Goal: Task Accomplishment & Management: Manage account settings

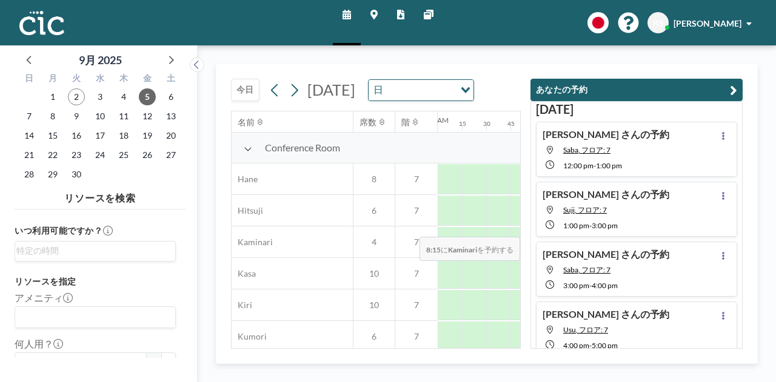
scroll to position [0, 751]
click at [722, 138] on icon at bounding box center [723, 136] width 2 height 8
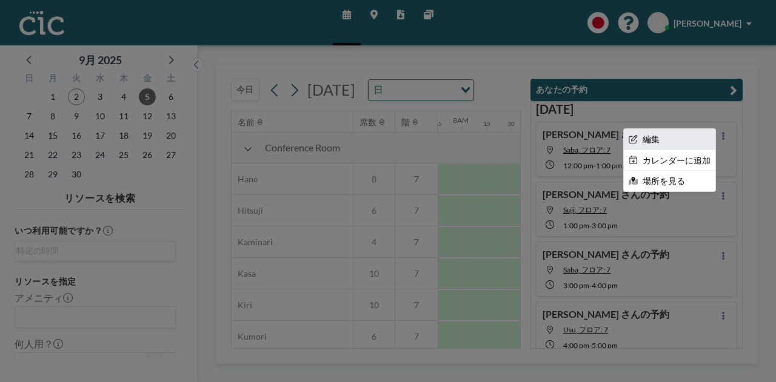
click at [642, 142] on li "編集" at bounding box center [668, 139] width 91 height 21
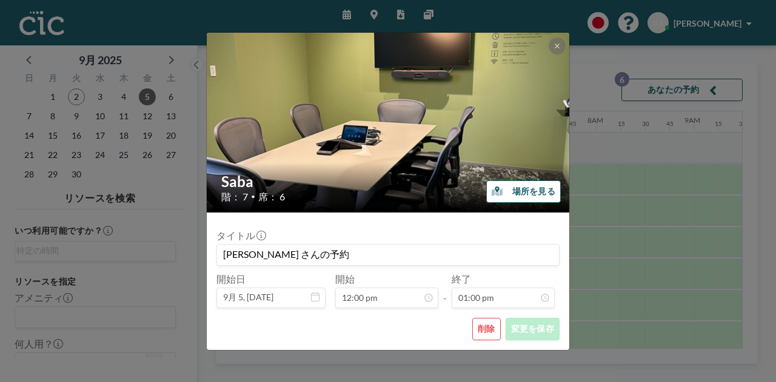
click at [481, 330] on button "削除" at bounding box center [486, 329] width 28 height 22
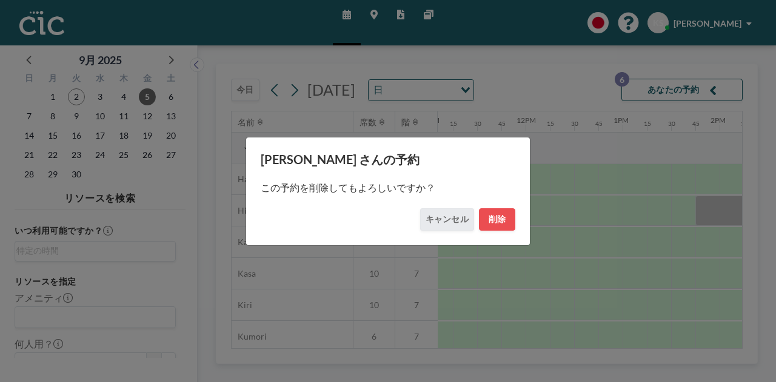
scroll to position [0, 1139]
click at [491, 218] on button "削除" at bounding box center [497, 219] width 36 height 22
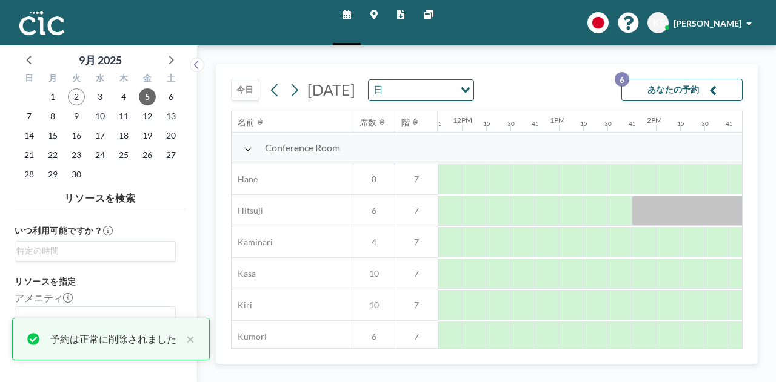
click at [666, 85] on button "あなたの予約 6" at bounding box center [681, 90] width 121 height 22
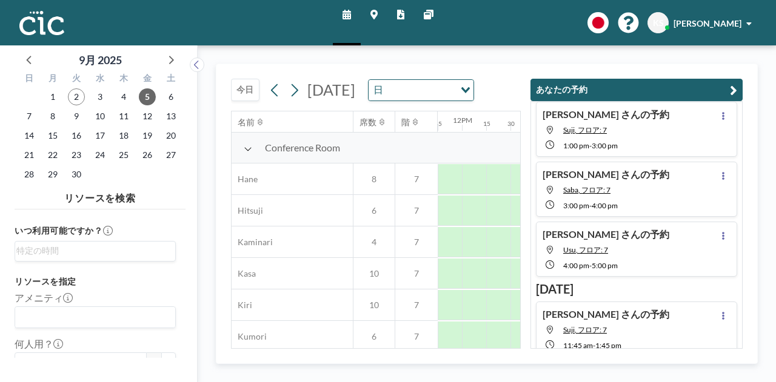
scroll to position [0, 0]
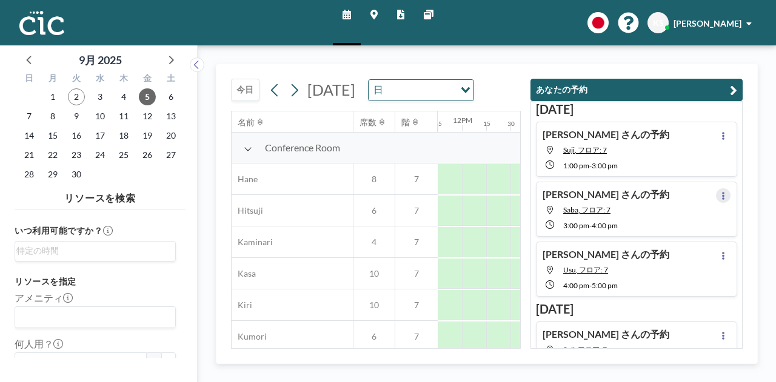
click at [722, 197] on icon at bounding box center [723, 196] width 2 height 8
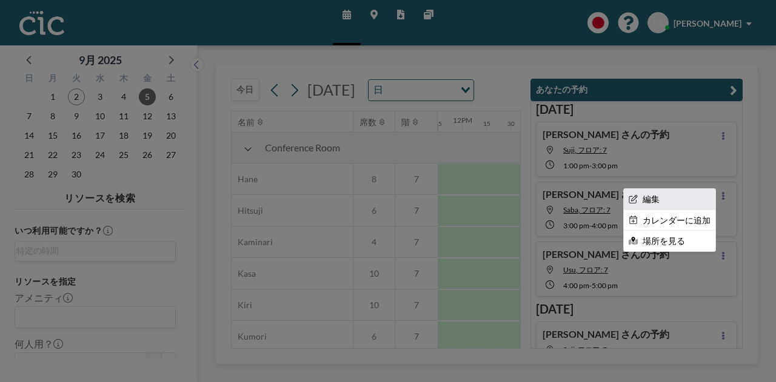
click at [645, 198] on li "編集" at bounding box center [668, 199] width 91 height 21
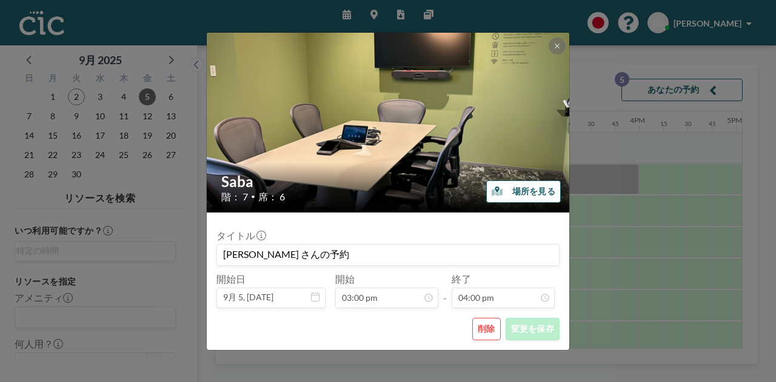
scroll to position [0, 1430]
click at [485, 335] on button "削除" at bounding box center [486, 329] width 28 height 22
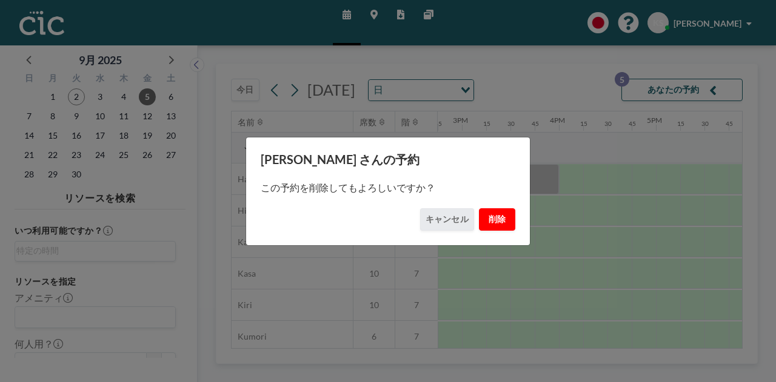
click at [497, 216] on button "削除" at bounding box center [497, 219] width 36 height 22
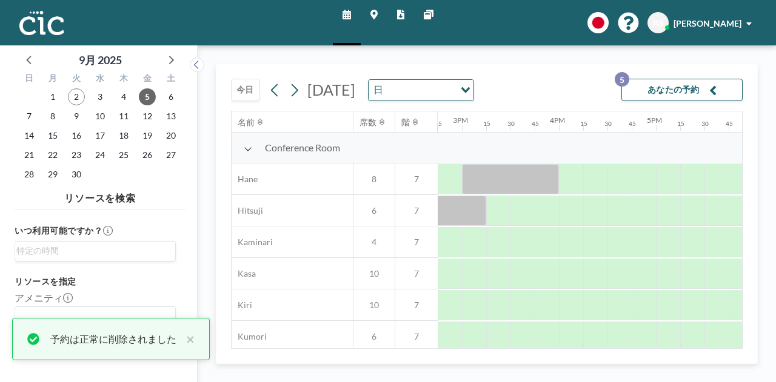
click at [655, 93] on button "あなたの予約 5" at bounding box center [681, 90] width 121 height 22
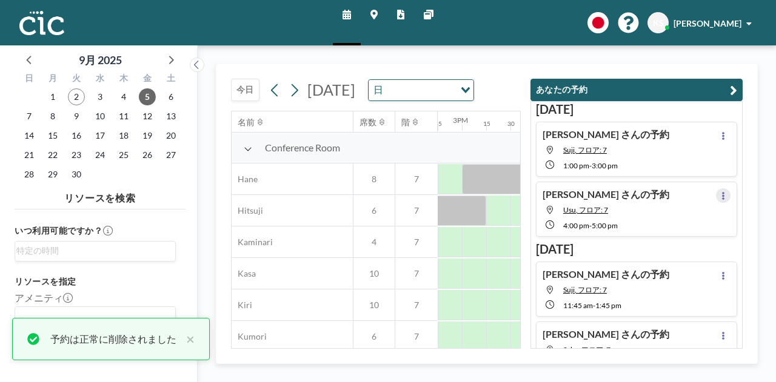
click at [720, 197] on icon at bounding box center [722, 196] width 5 height 8
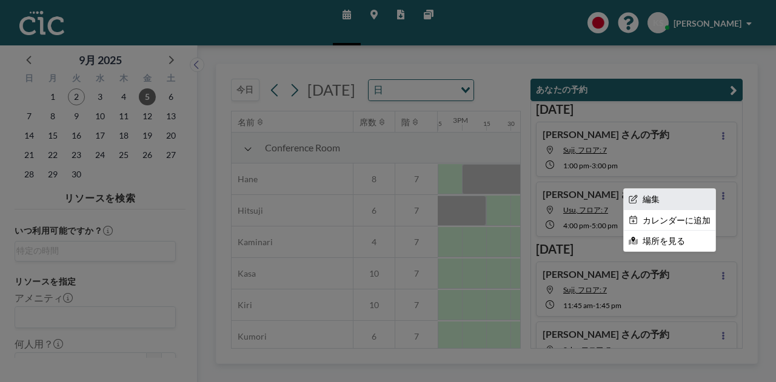
click at [644, 191] on li "編集" at bounding box center [668, 199] width 91 height 21
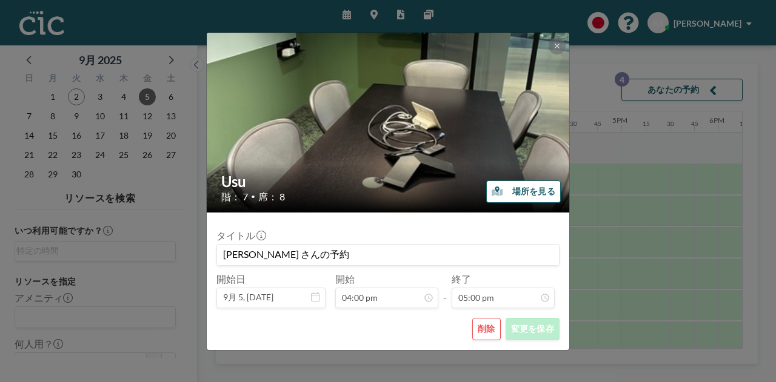
scroll to position [0, 1527]
click at [483, 331] on button "削除" at bounding box center [486, 329] width 28 height 22
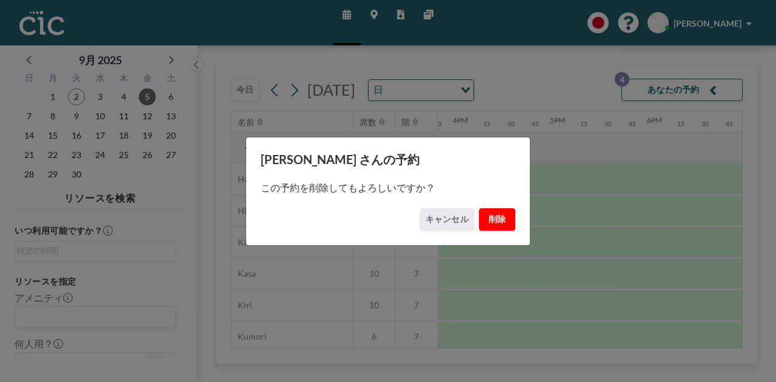
click at [487, 215] on button "削除" at bounding box center [497, 219] width 36 height 22
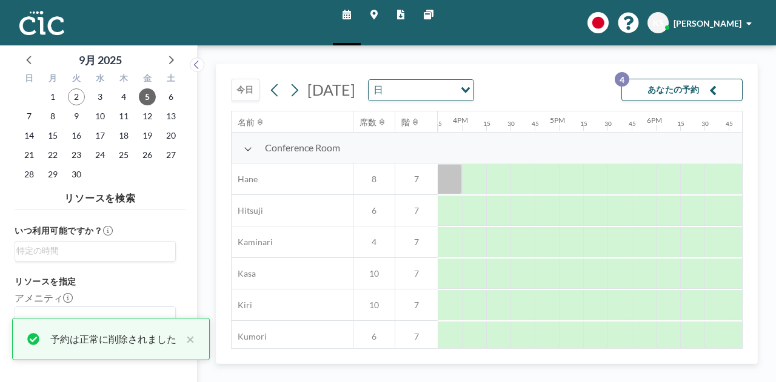
click at [673, 94] on button "あなたの予約 4" at bounding box center [681, 90] width 121 height 22
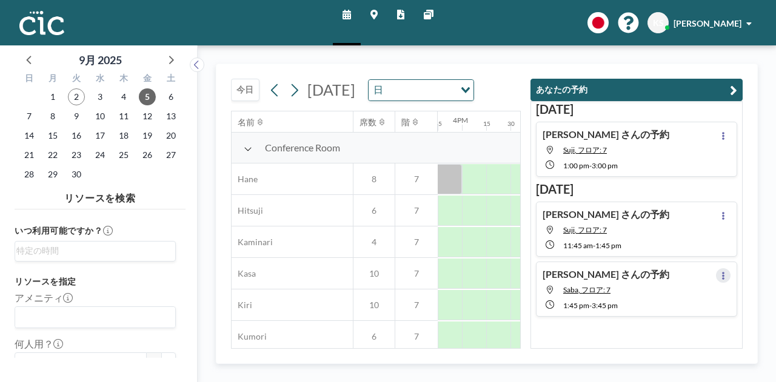
click at [716, 276] on button at bounding box center [723, 275] width 15 height 15
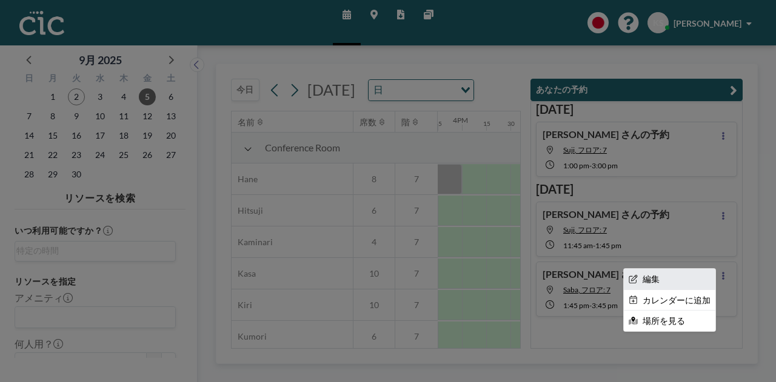
click at [643, 279] on li "編集" at bounding box center [668, 279] width 91 height 21
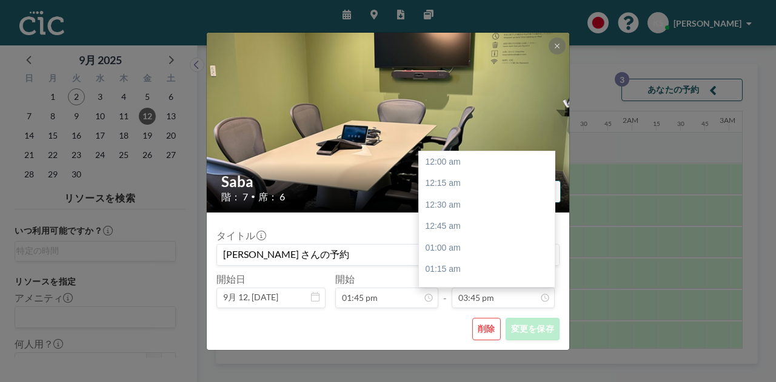
scroll to position [1358, 0]
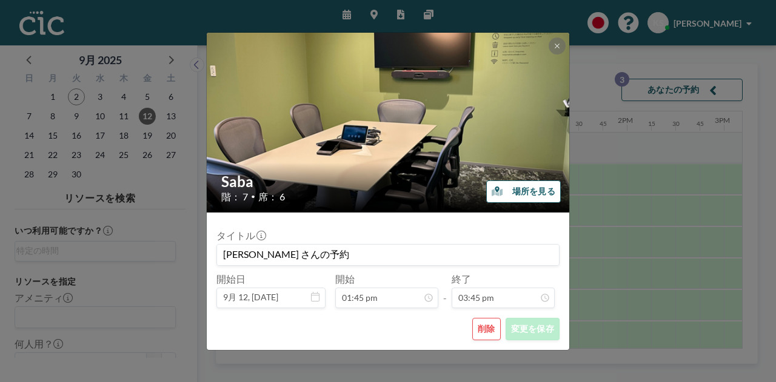
click at [483, 330] on button "削除" at bounding box center [486, 329] width 28 height 22
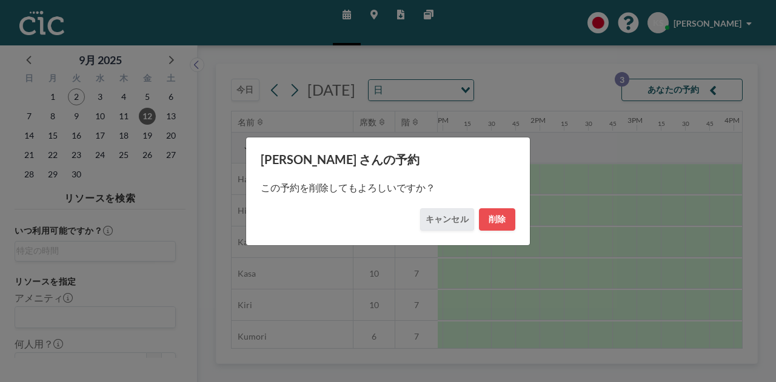
scroll to position [0, 1309]
click at [498, 220] on button "削除" at bounding box center [497, 219] width 36 height 22
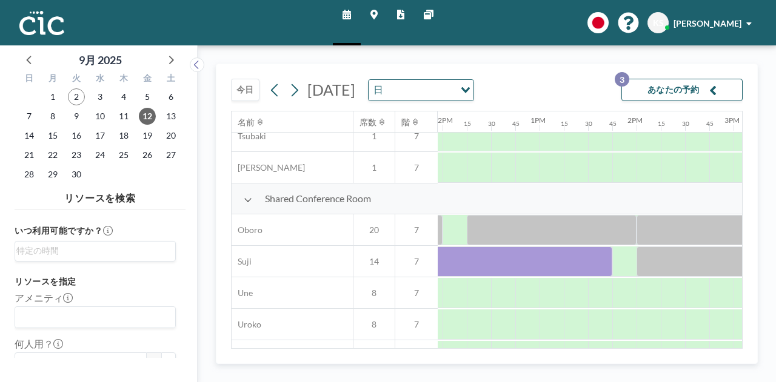
scroll to position [817, 1158]
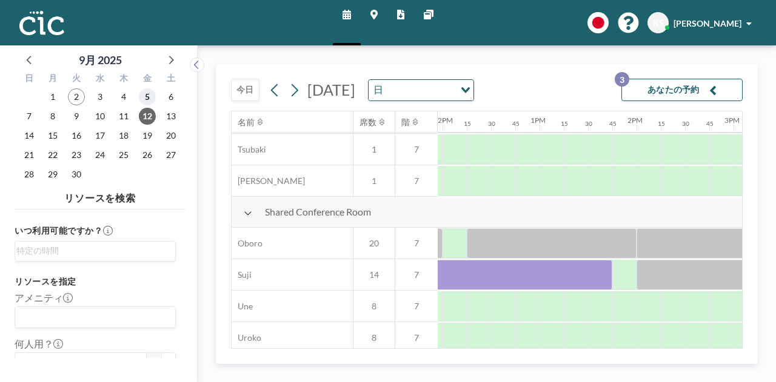
click at [149, 97] on span "5" at bounding box center [147, 96] width 17 height 17
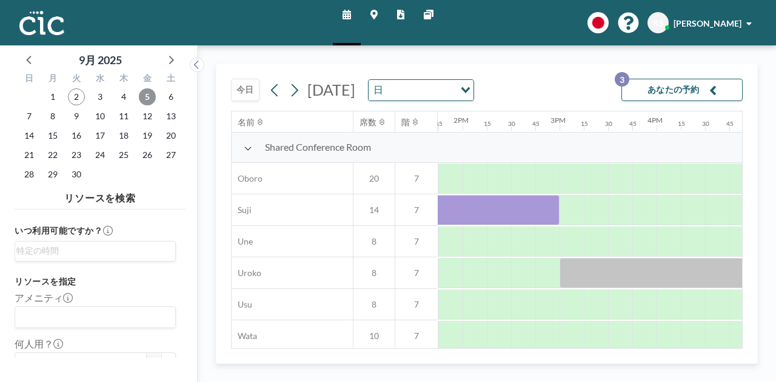
scroll to position [882, 1333]
click at [151, 121] on span "12" at bounding box center [147, 116] width 17 height 17
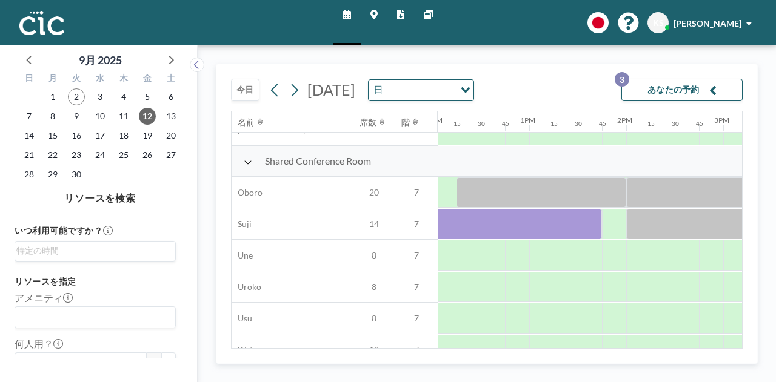
scroll to position [921, 1169]
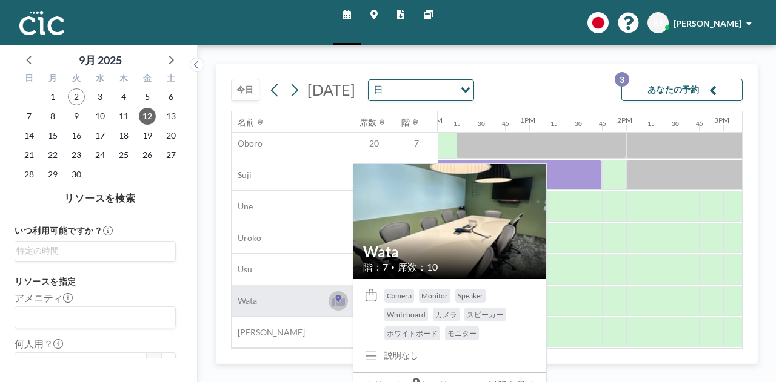
click at [337, 296] on icon at bounding box center [337, 298] width 5 height 7
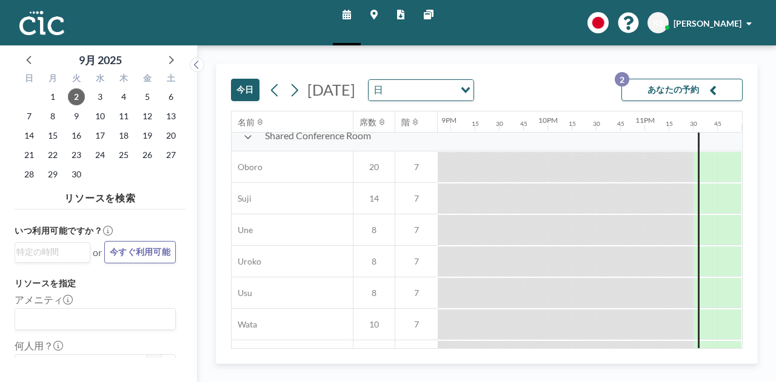
scroll to position [921, 2029]
